Goal: Information Seeking & Learning: Check status

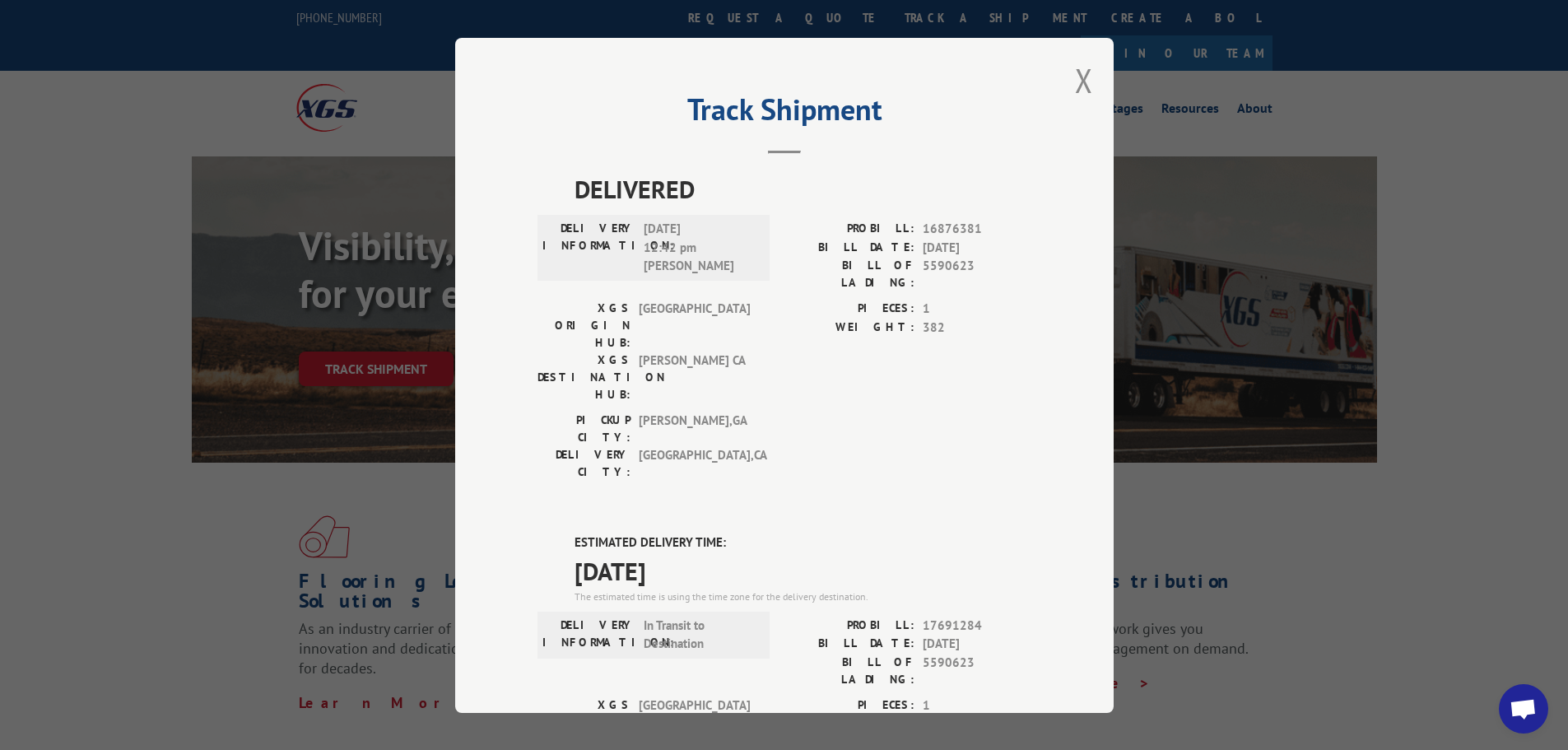
scroll to position [25, 0]
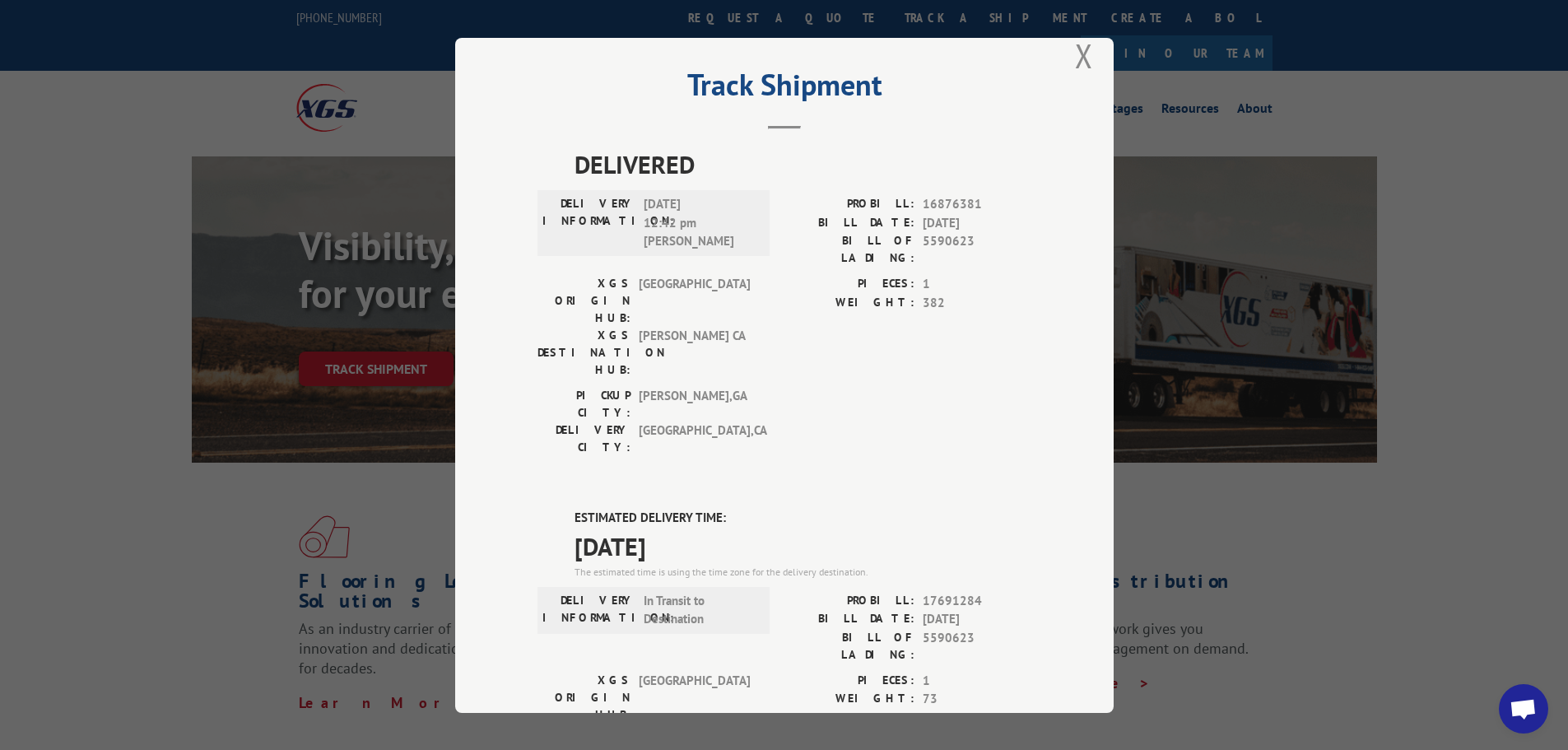
click at [1075, 59] on button "Close modal" at bounding box center [1083, 55] width 18 height 44
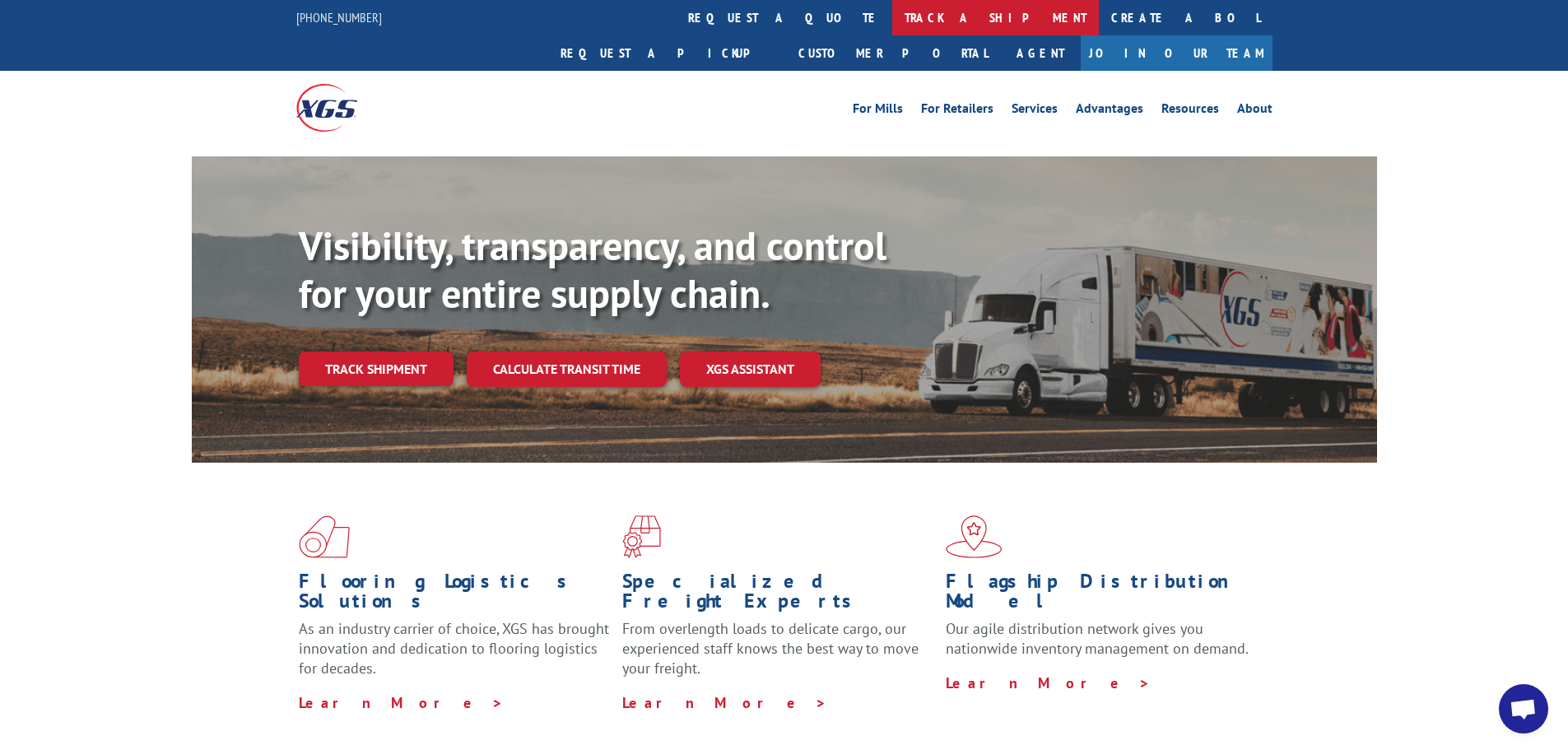
click at [892, 4] on link "track a shipment" at bounding box center [995, 17] width 206 height 35
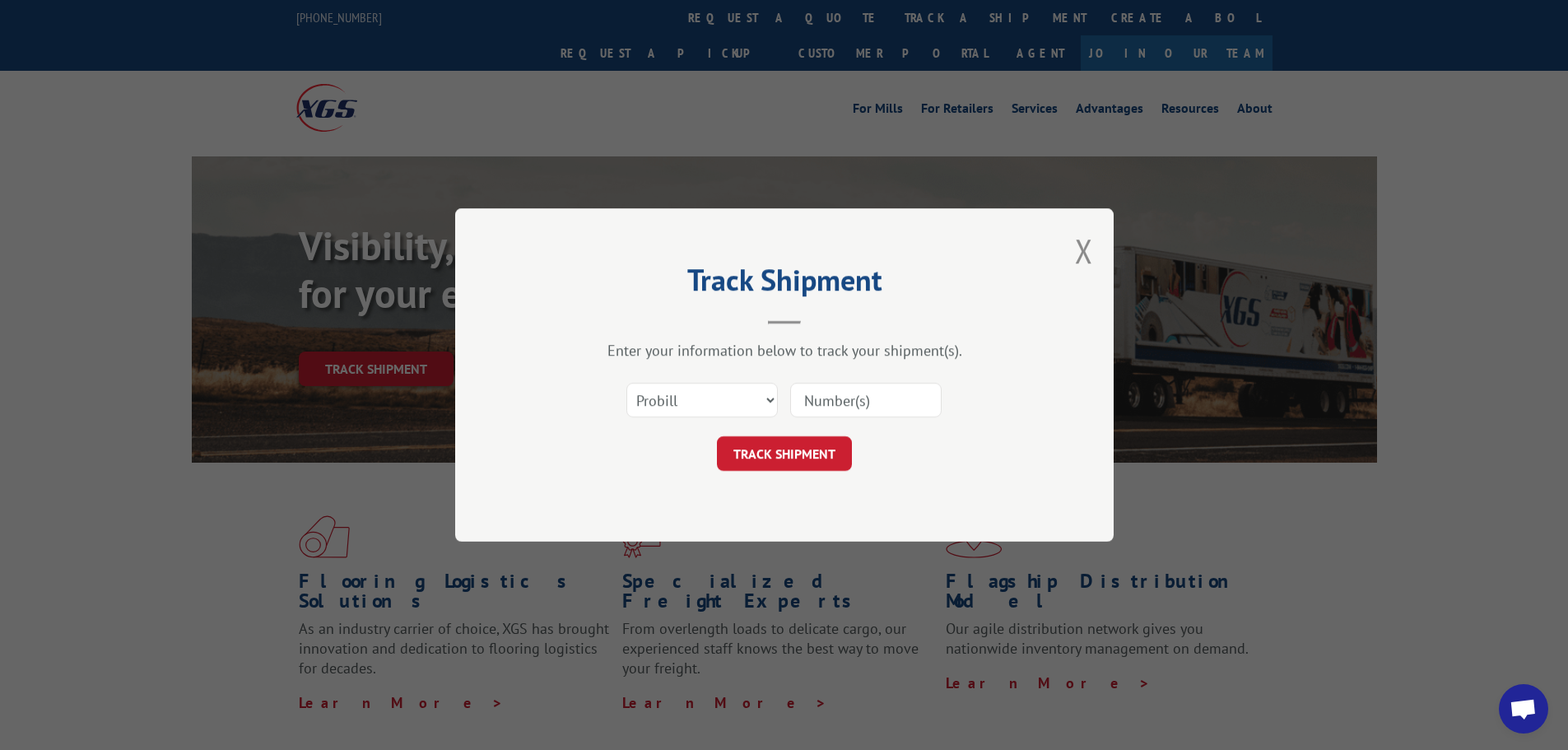
scroll to position [0, 0]
click at [718, 392] on select "Select category... Probill BOL PO" at bounding box center [702, 400] width 152 height 34
select select "bol"
click at [626, 383] on select "Select category... Probill BOL PO" at bounding box center [702, 400] width 152 height 34
click at [849, 396] on input at bounding box center [865, 400] width 152 height 34
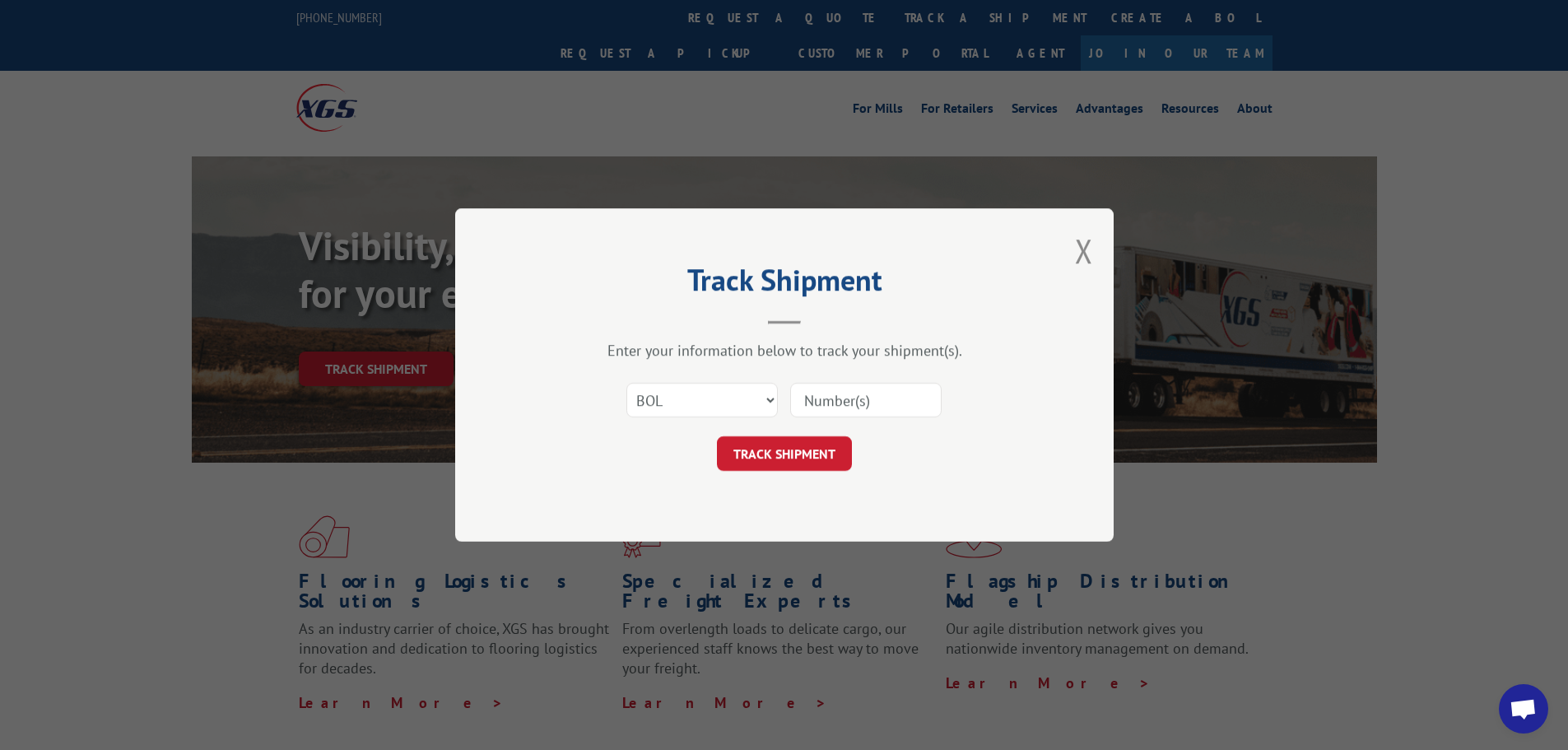
paste input "7079722"
type input "7079722"
click at [817, 462] on button "TRACK SHIPMENT" at bounding box center [784, 454] width 135 height 34
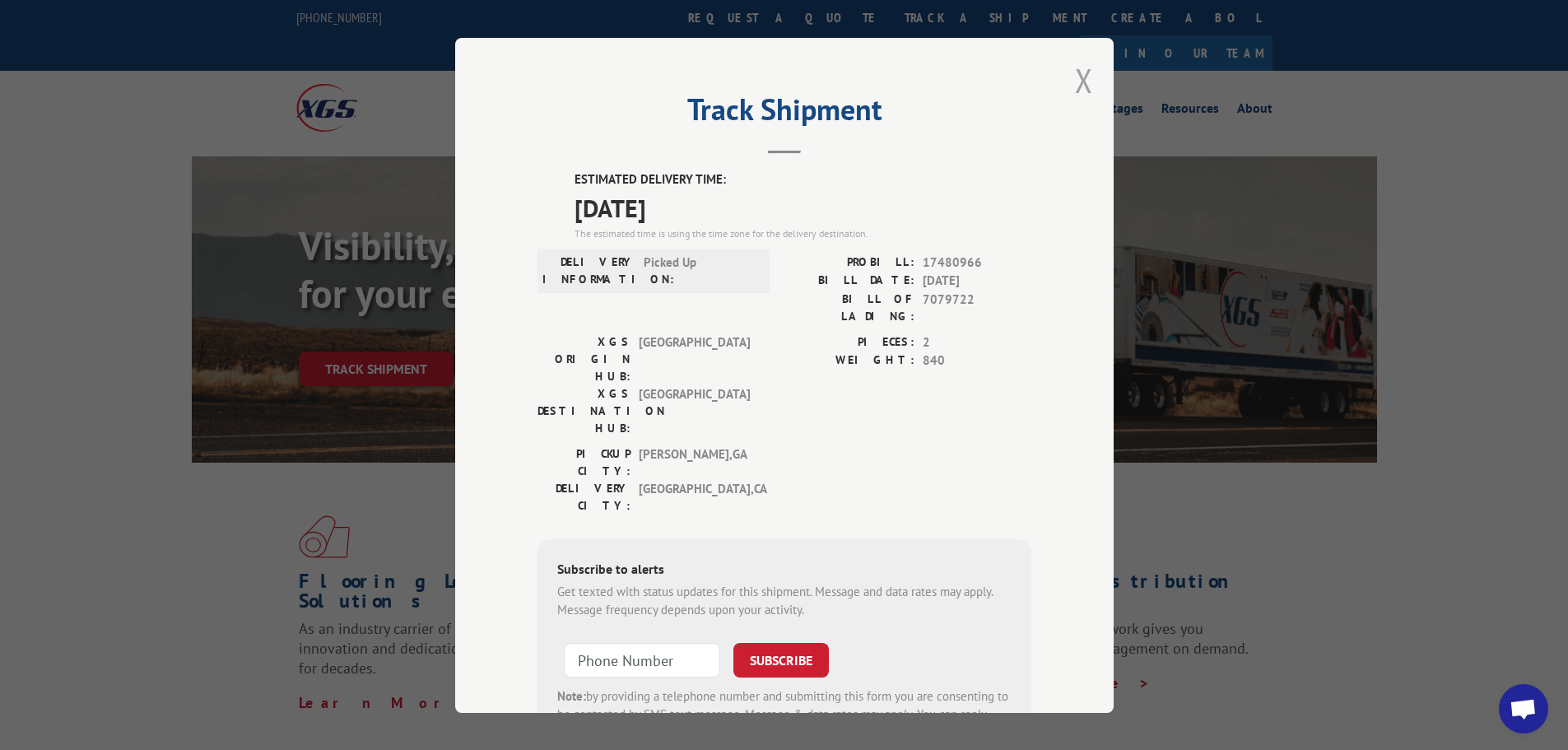
click at [1076, 79] on button "Close modal" at bounding box center [1083, 80] width 18 height 44
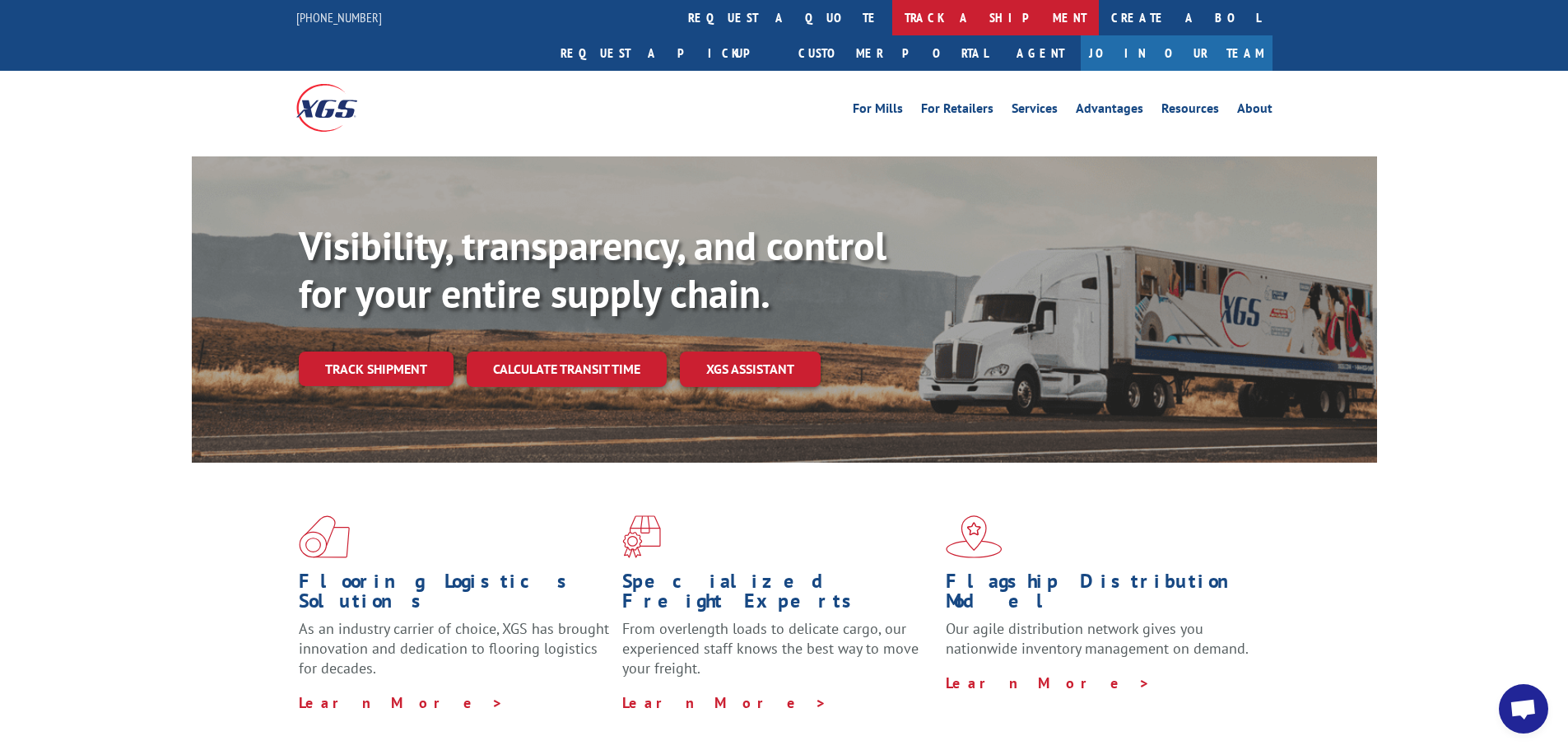
click at [892, 16] on link "track a shipment" at bounding box center [995, 17] width 206 height 35
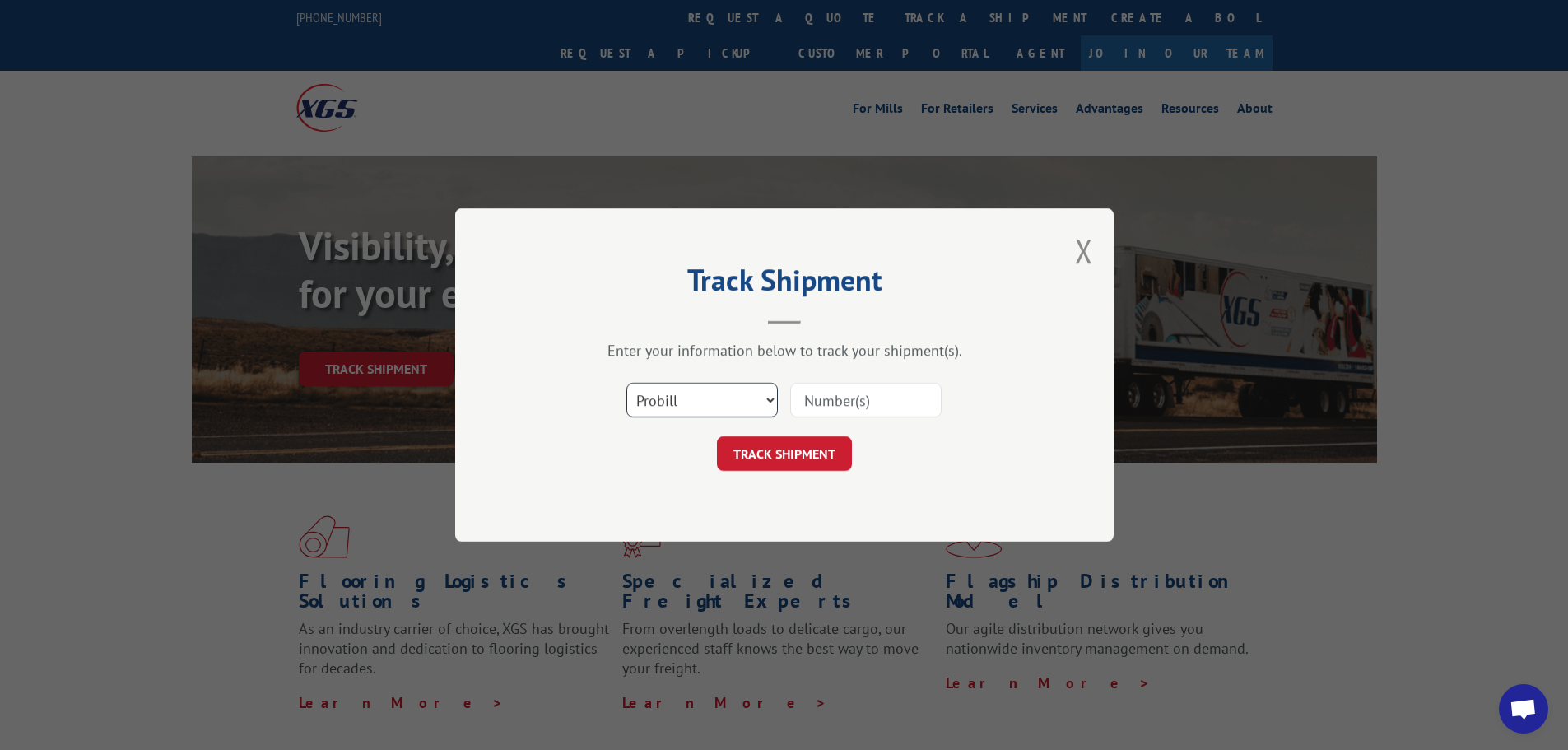
click at [710, 402] on select "Select category... Probill BOL PO" at bounding box center [702, 400] width 152 height 34
select select "bol"
click at [626, 383] on select "Select category... Probill BOL PO" at bounding box center [702, 400] width 152 height 34
click at [897, 405] on input at bounding box center [865, 400] width 152 height 34
paste input "479069"
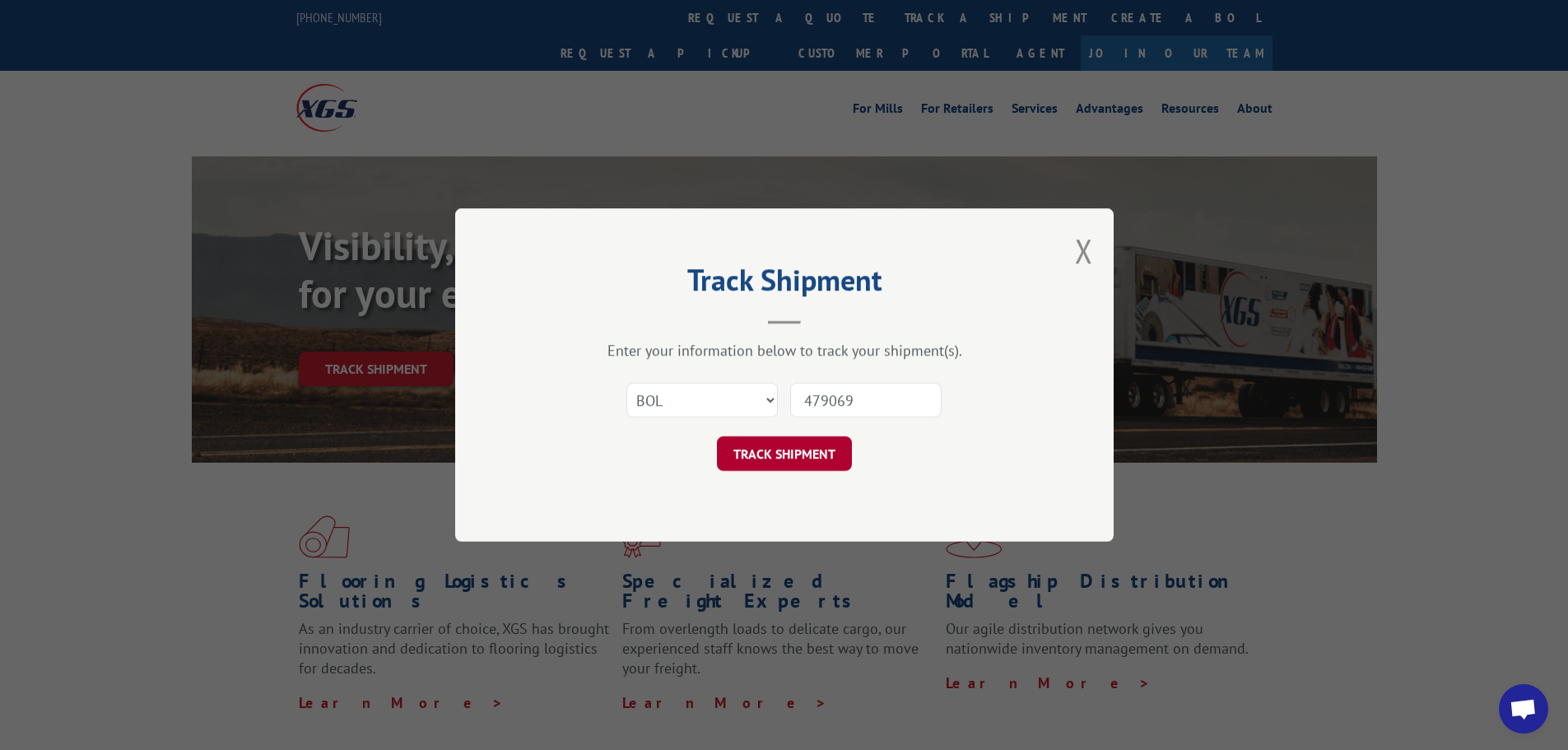
type input "479069"
click at [795, 449] on button "TRACK SHIPMENT" at bounding box center [784, 454] width 135 height 34
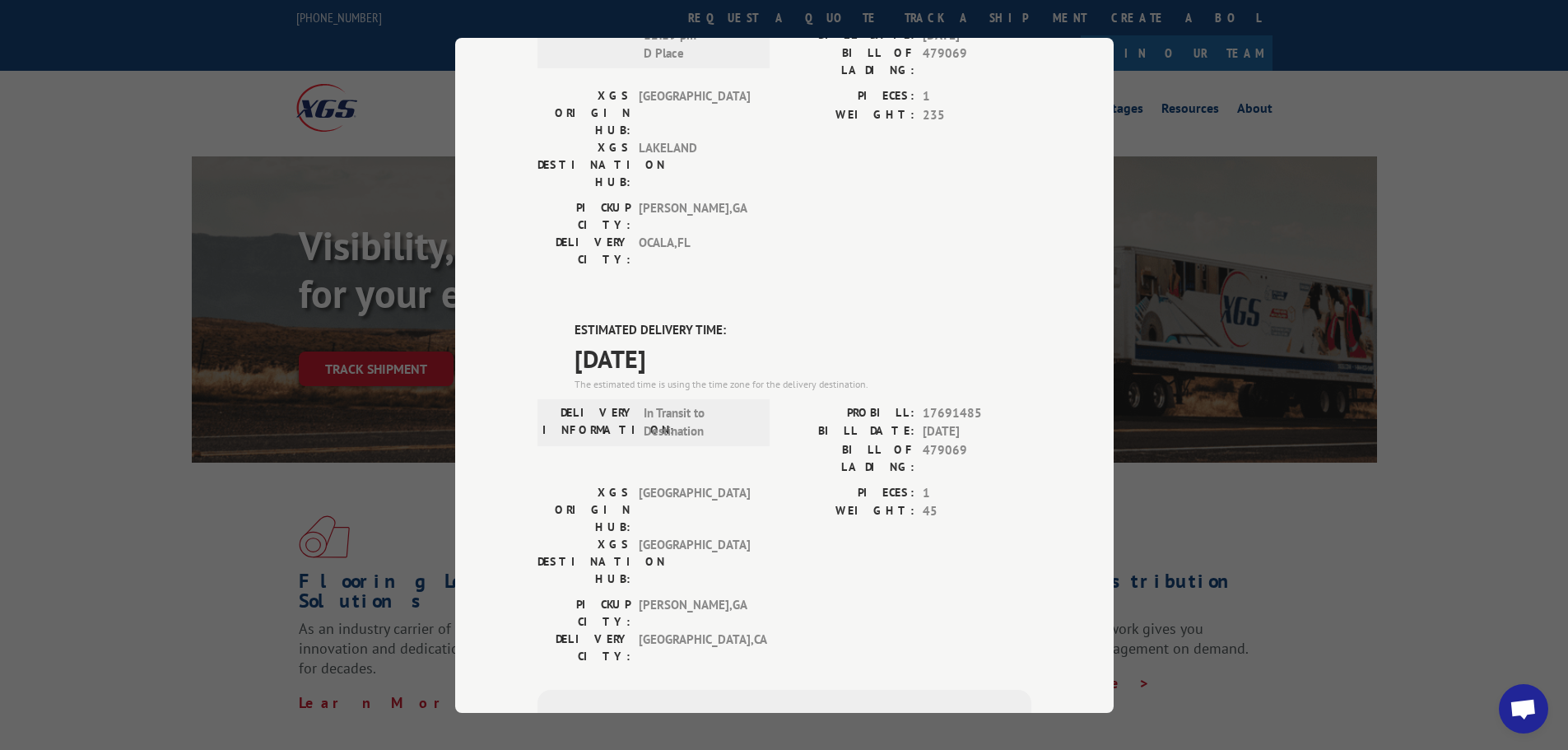
scroll to position [335, 0]
